Goal: Transaction & Acquisition: Book appointment/travel/reservation

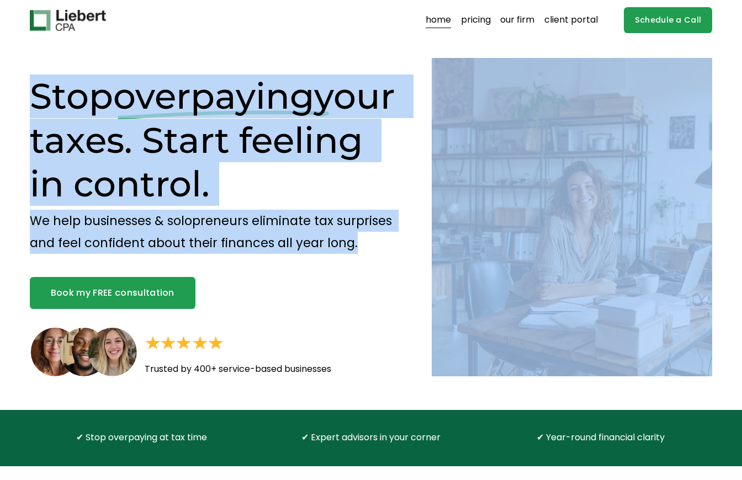
drag, startPoint x: 31, startPoint y: 94, endPoint x: 360, endPoint y: 245, distance: 361.7
click at [360, 245] on div "Stop overpaying your taxes. Start feeling in control. We help businesses & solo…" at bounding box center [371, 225] width 742 height 369
copy div "Stop overpaying your taxes. Start feeling in control. We help businesses & solo…"
click at [122, 300] on link "Book my FREE consultation" at bounding box center [113, 292] width 166 height 31
click at [489, 23] on link "pricing" at bounding box center [476, 21] width 30 height 18
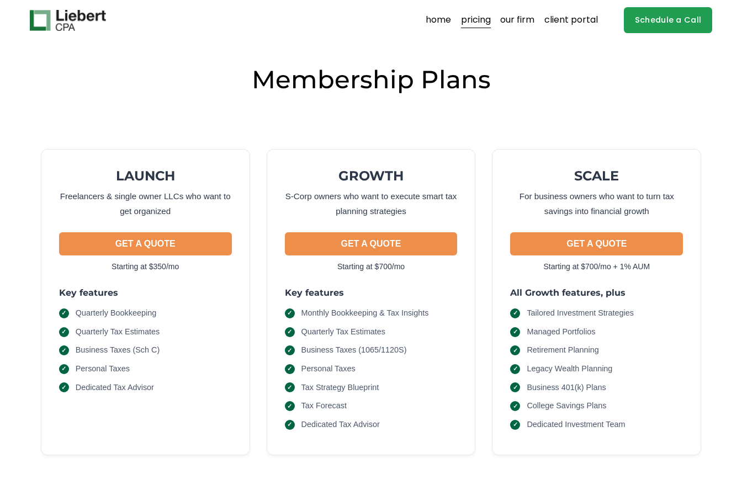
click at [83, 18] on img at bounding box center [68, 20] width 76 height 21
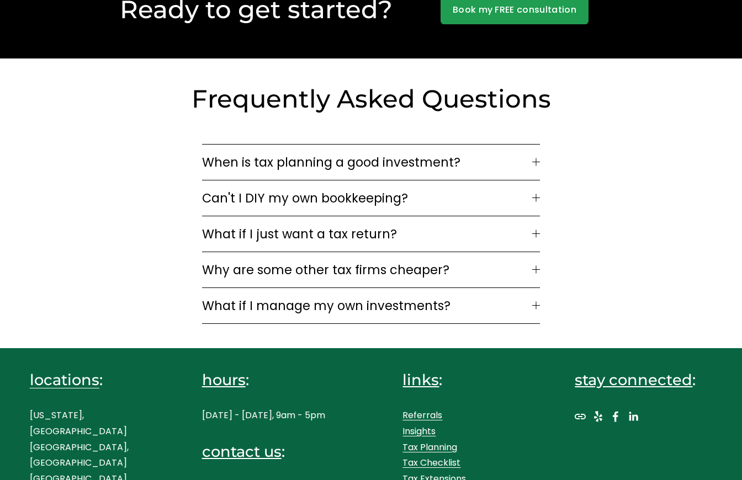
scroll to position [2759, 0]
